Goal: Task Accomplishment & Management: Manage account settings

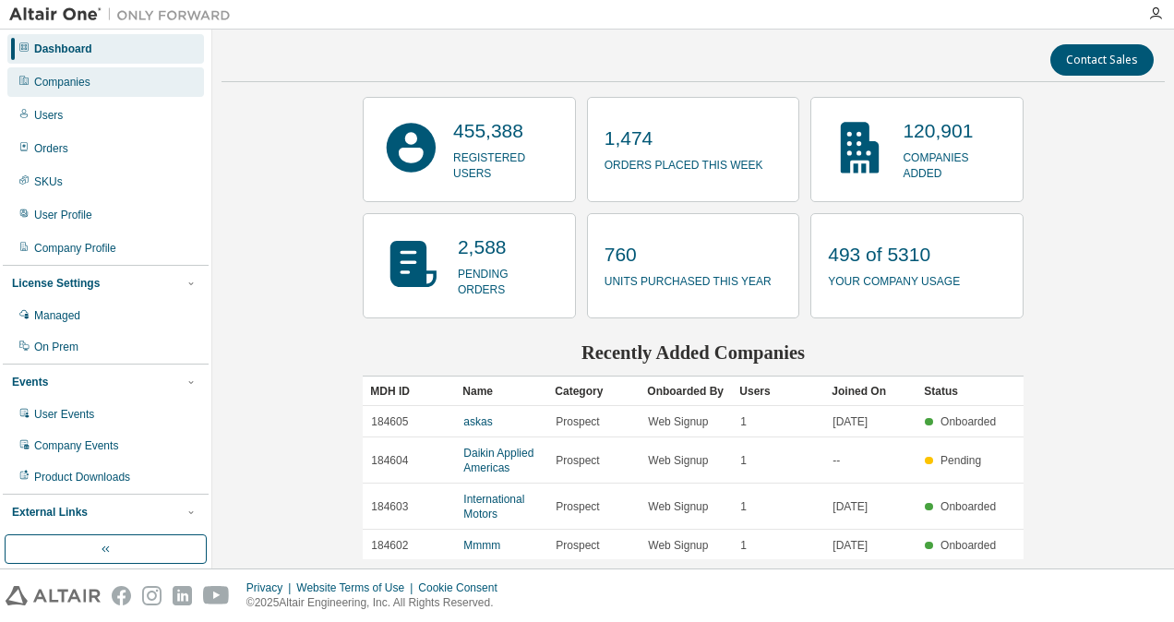
click at [104, 83] on div "Companies" at bounding box center [105, 82] width 197 height 30
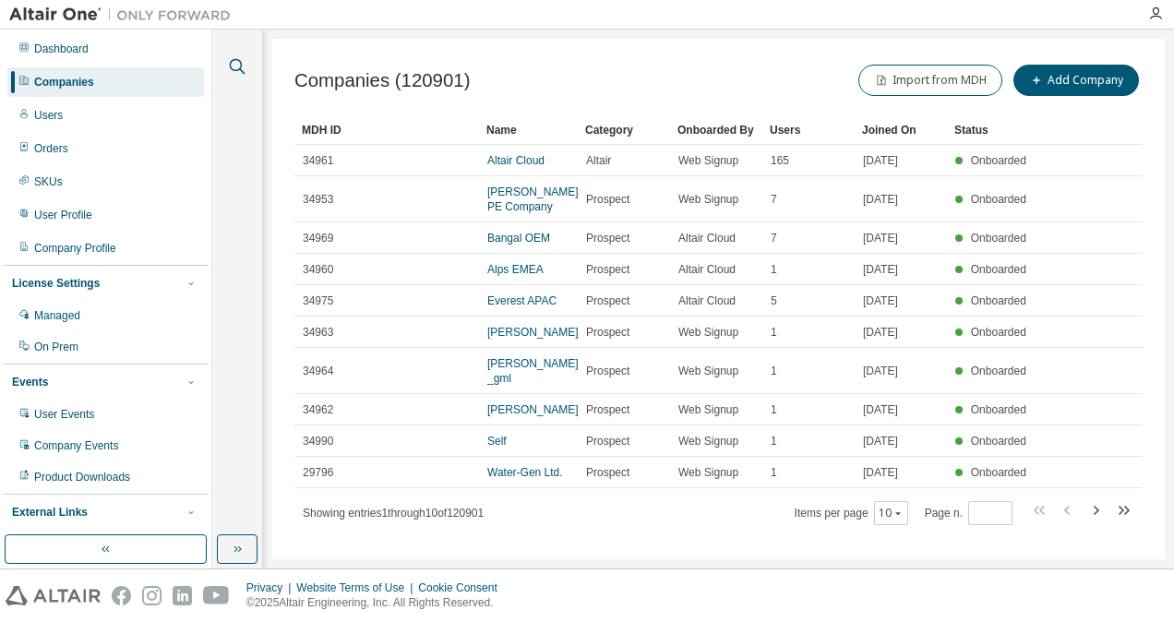
click at [238, 58] on icon "button" at bounding box center [237, 66] width 22 height 22
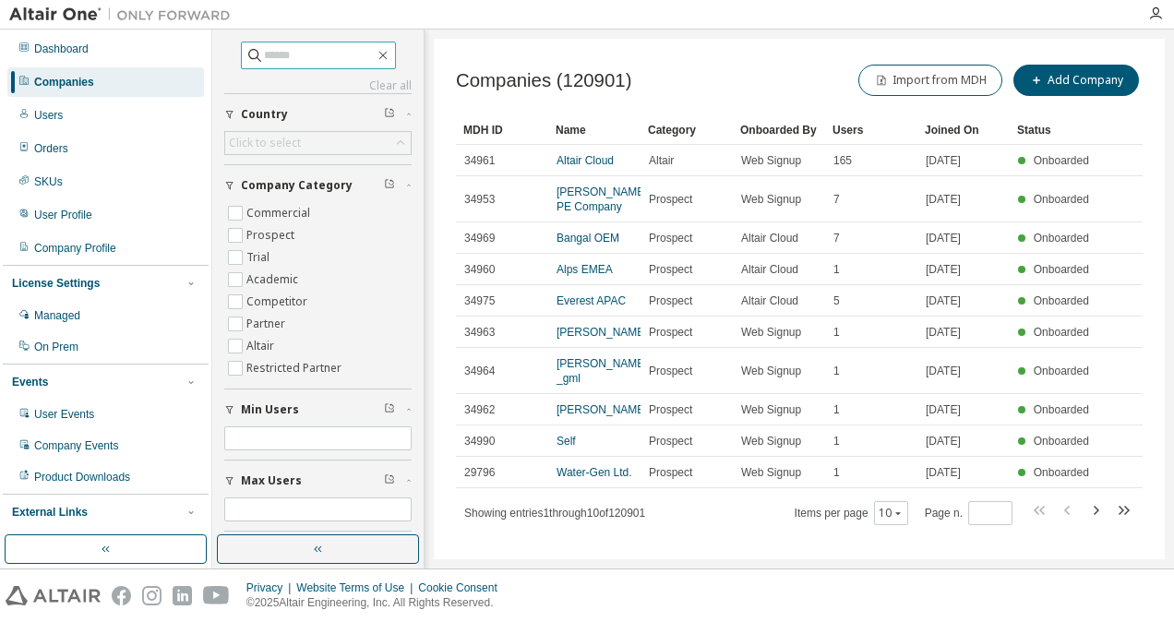
click at [321, 62] on input "text" at bounding box center [319, 55] width 111 height 18
type input "*"
type input "********"
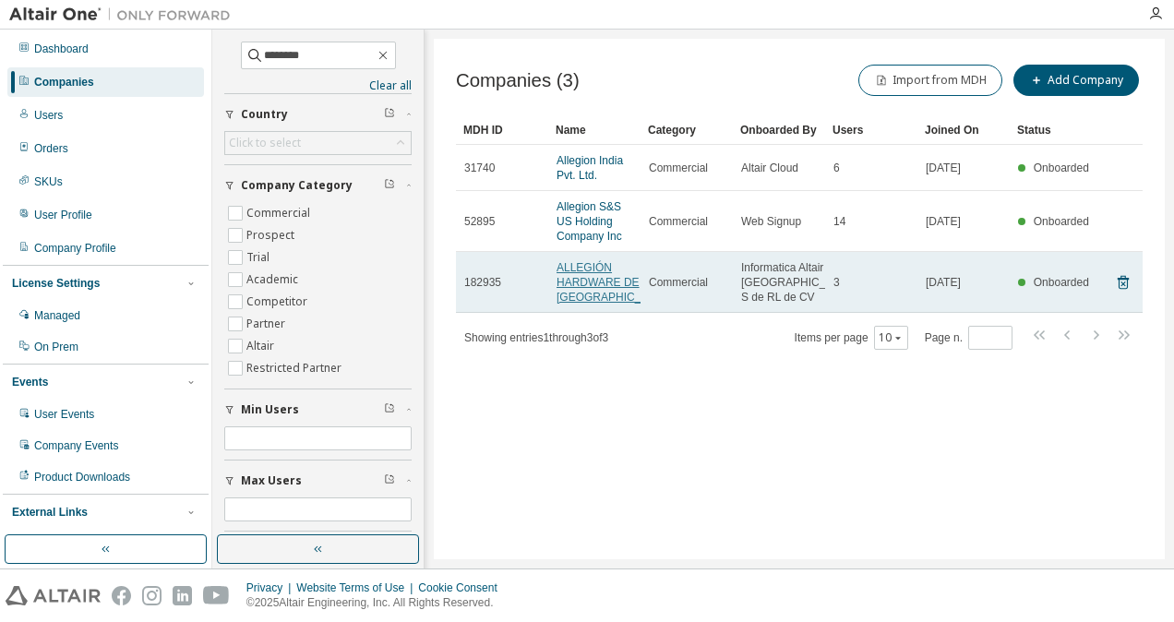
click at [591, 269] on link "ALLEGIÓN HARDWARE DE MEXICO" at bounding box center [613, 282] width 115 height 42
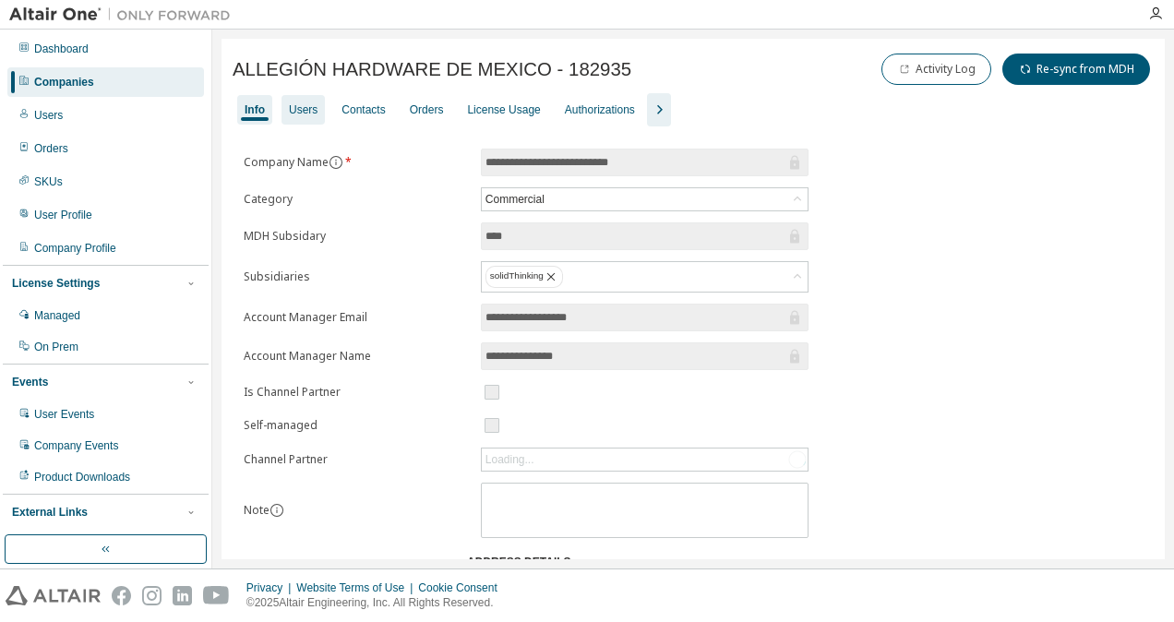
click at [316, 107] on div "Users" at bounding box center [303, 109] width 29 height 15
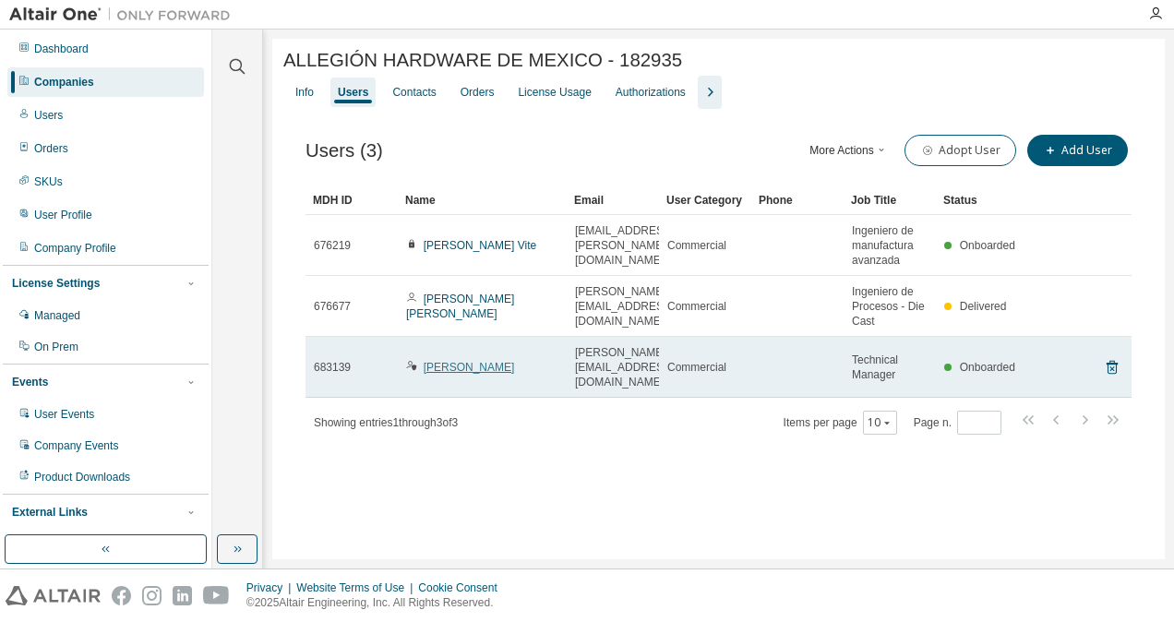
click at [469, 364] on link "Alberto Thierry" at bounding box center [469, 367] width 91 height 13
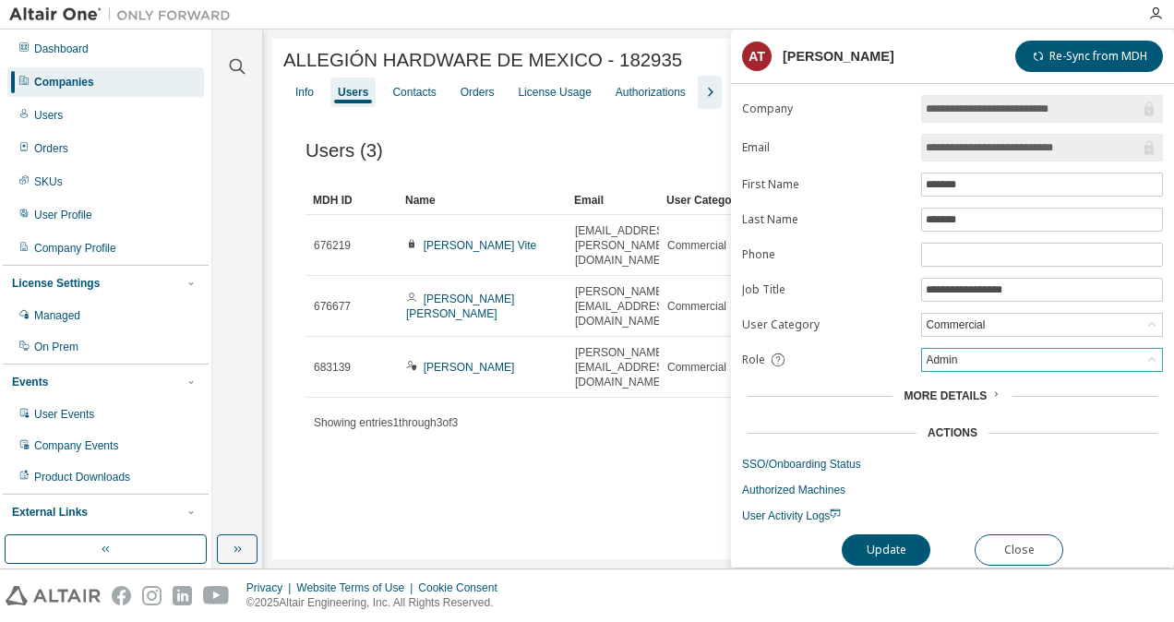
click at [997, 358] on div "Admin" at bounding box center [1042, 360] width 240 height 22
click at [976, 408] on li "Owner" at bounding box center [1041, 402] width 236 height 24
click at [899, 549] on button "Update" at bounding box center [886, 549] width 89 height 31
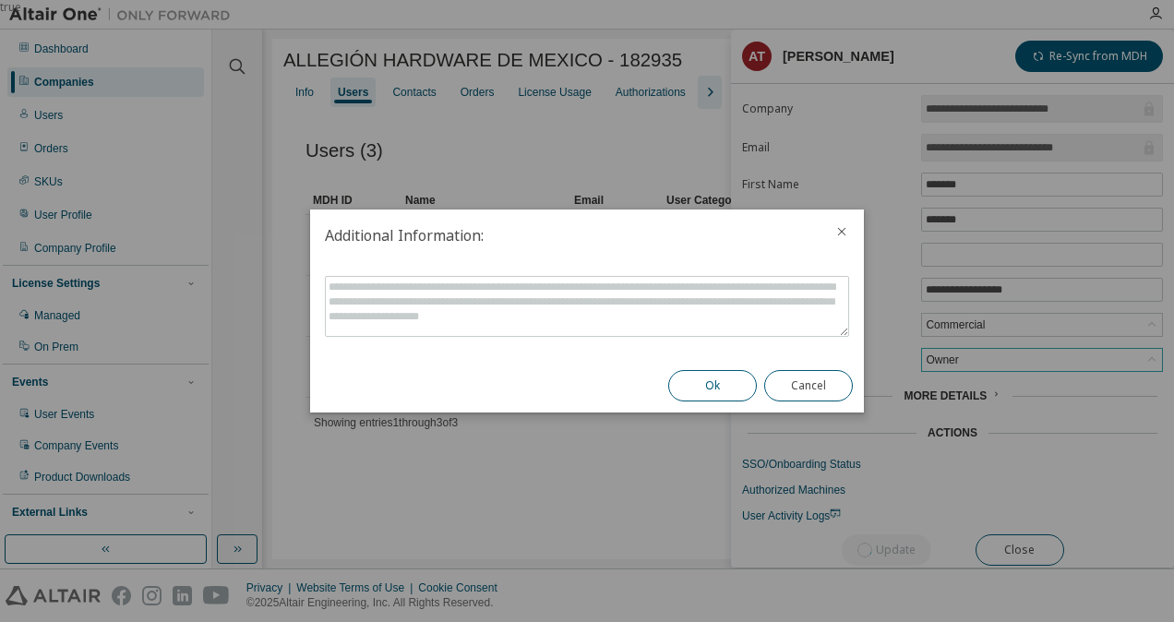
click at [712, 393] on button "Ok" at bounding box center [712, 385] width 89 height 31
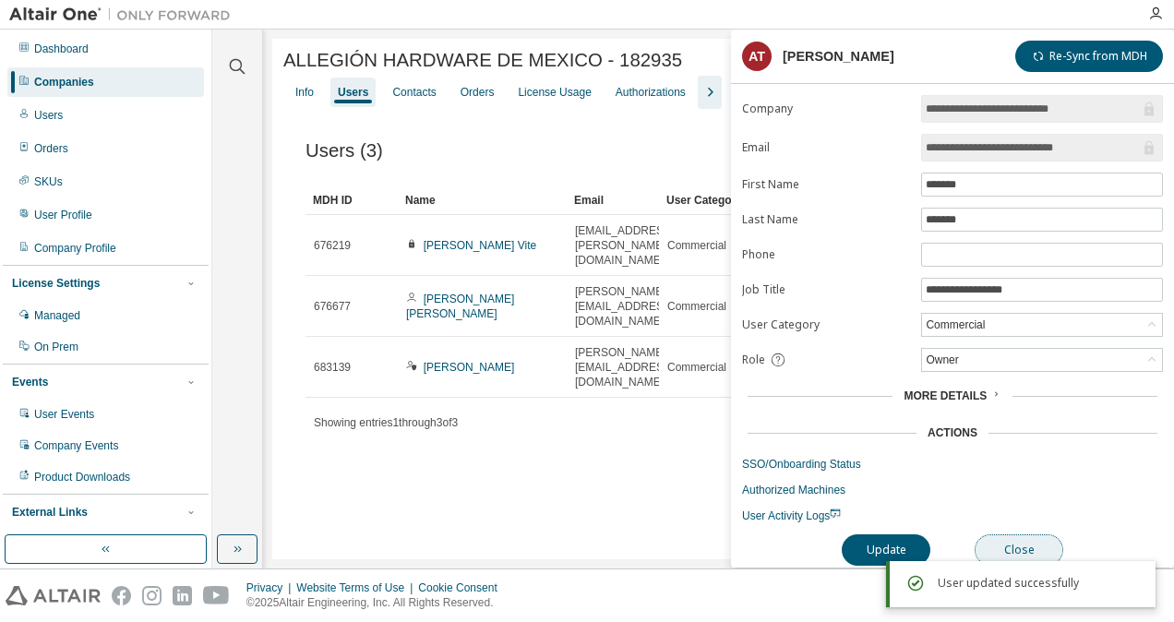
click at [1024, 546] on button "Close" at bounding box center [1018, 549] width 89 height 31
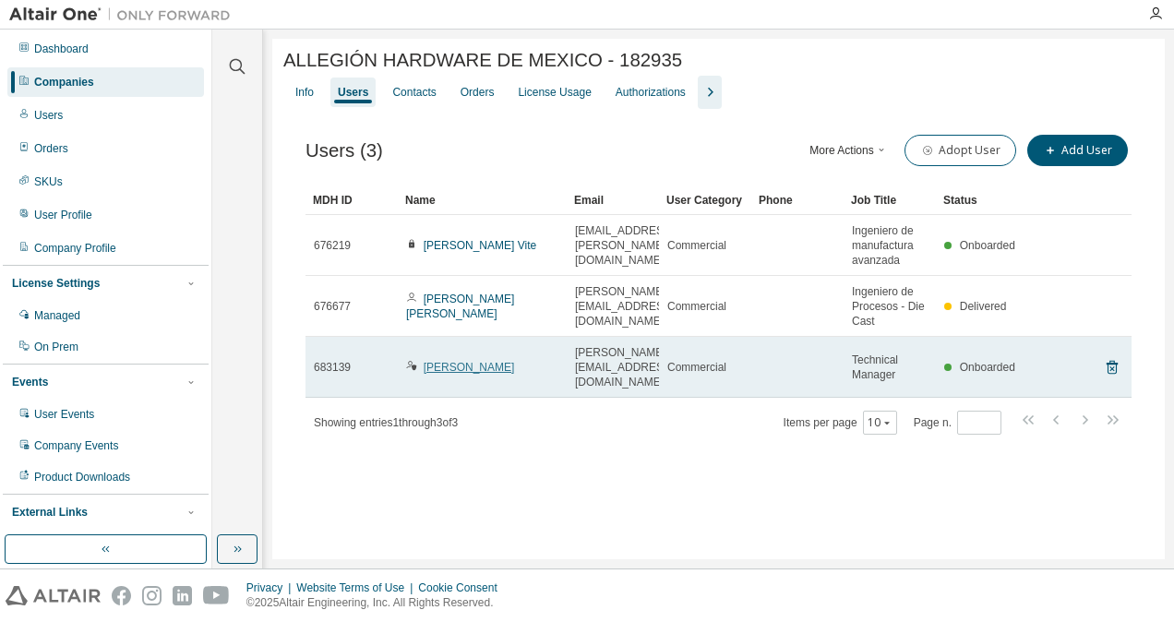
click at [472, 361] on link "Alberto Thierry" at bounding box center [469, 367] width 91 height 13
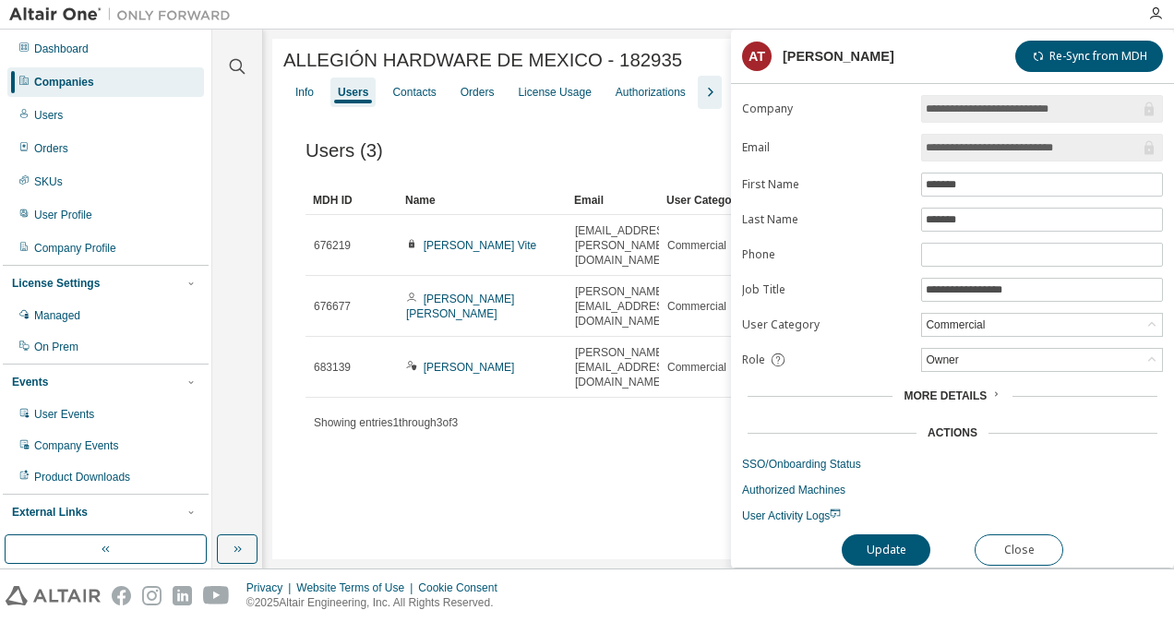
click at [604, 453] on div "Users (3) More Actions Import From CSV Export To CSV Adopt User Add User Clear …" at bounding box center [718, 296] width 870 height 375
click at [355, 97] on div "Users" at bounding box center [353, 92] width 30 height 15
click at [299, 100] on div "Info" at bounding box center [304, 92] width 18 height 15
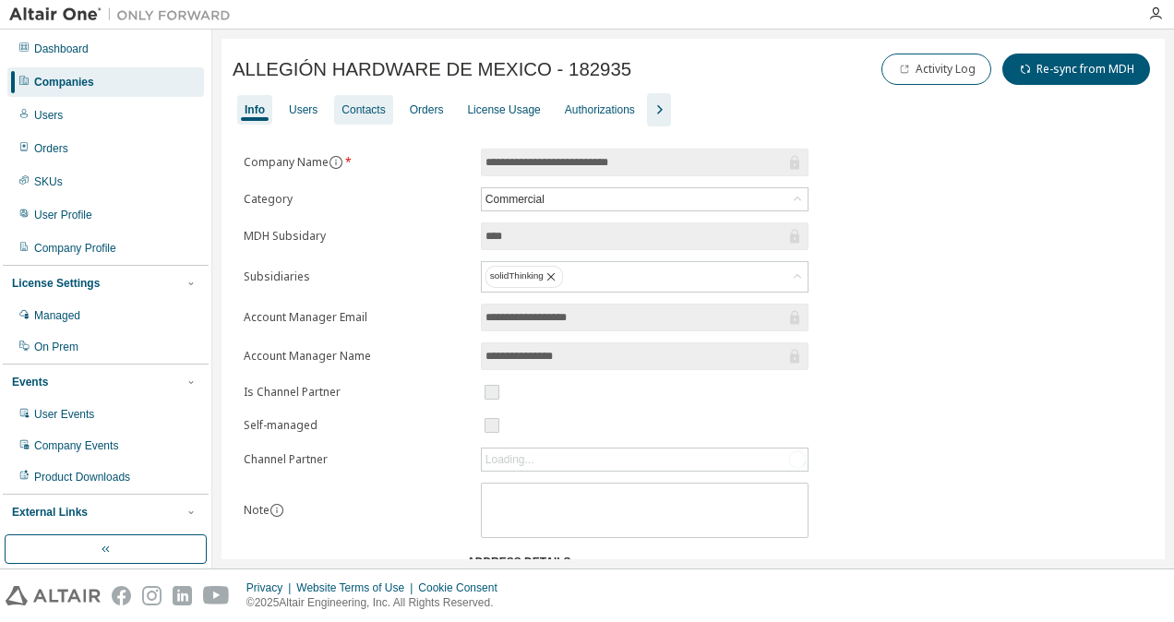
click at [370, 109] on div "Contacts" at bounding box center [362, 109] width 43 height 15
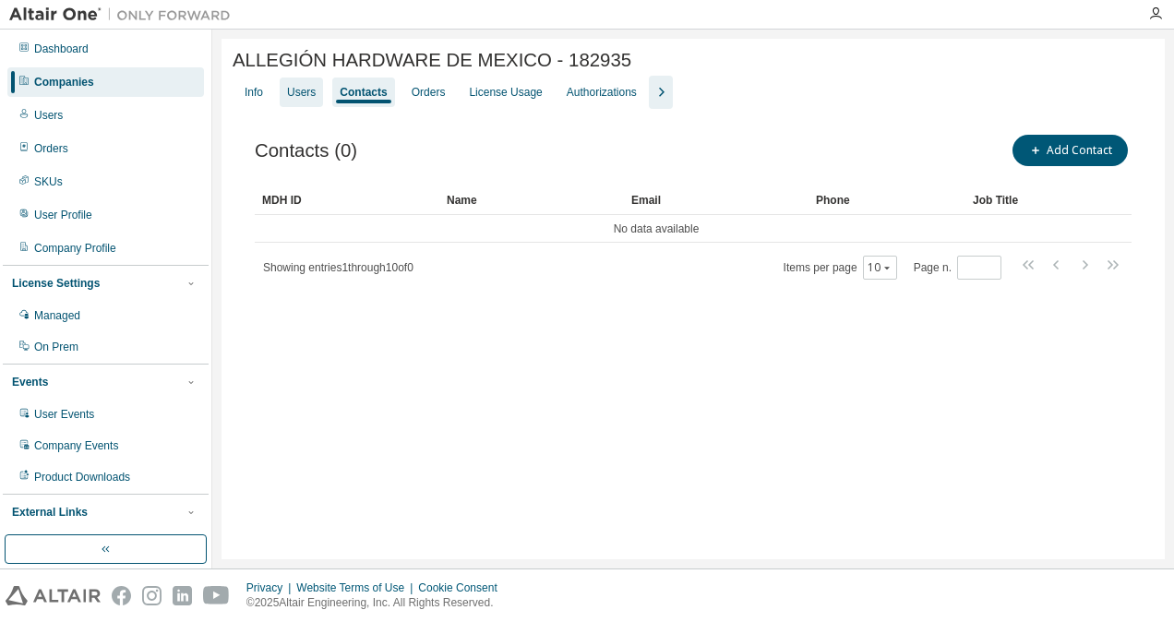
click at [312, 92] on div "Users" at bounding box center [301, 92] width 29 height 15
